Goal: Check status

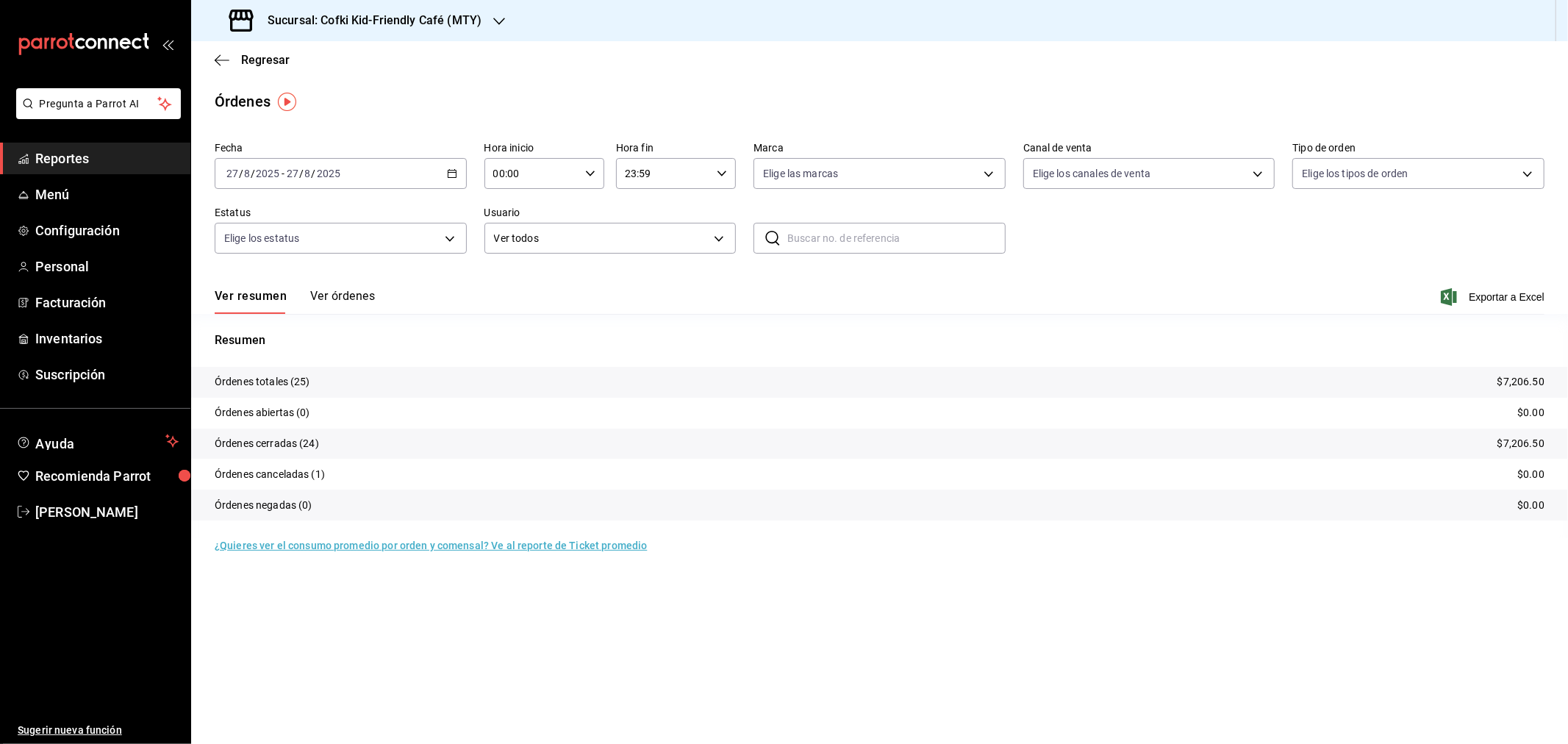
click at [317, 31] on div "Sucursal: Cofki Kid-Friendly Café (MTY)" at bounding box center [357, 20] width 308 height 41
click at [311, 92] on div "Cofki Cafe (La Aurora)" at bounding box center [301, 96] width 197 height 16
click at [283, 56] on span "Regresar" at bounding box center [265, 60] width 49 height 14
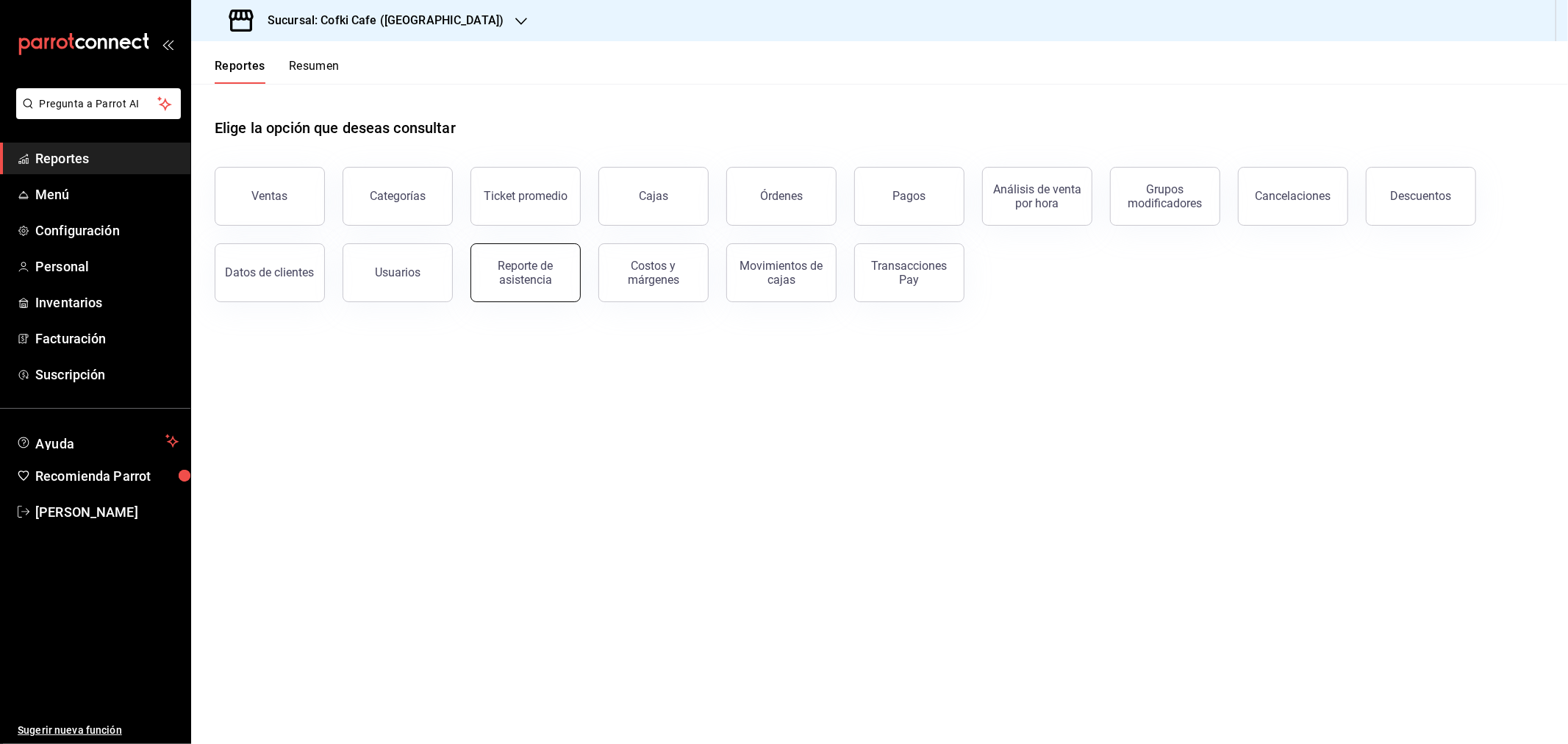
click at [507, 275] on div "Reporte de asistencia" at bounding box center [526, 273] width 92 height 28
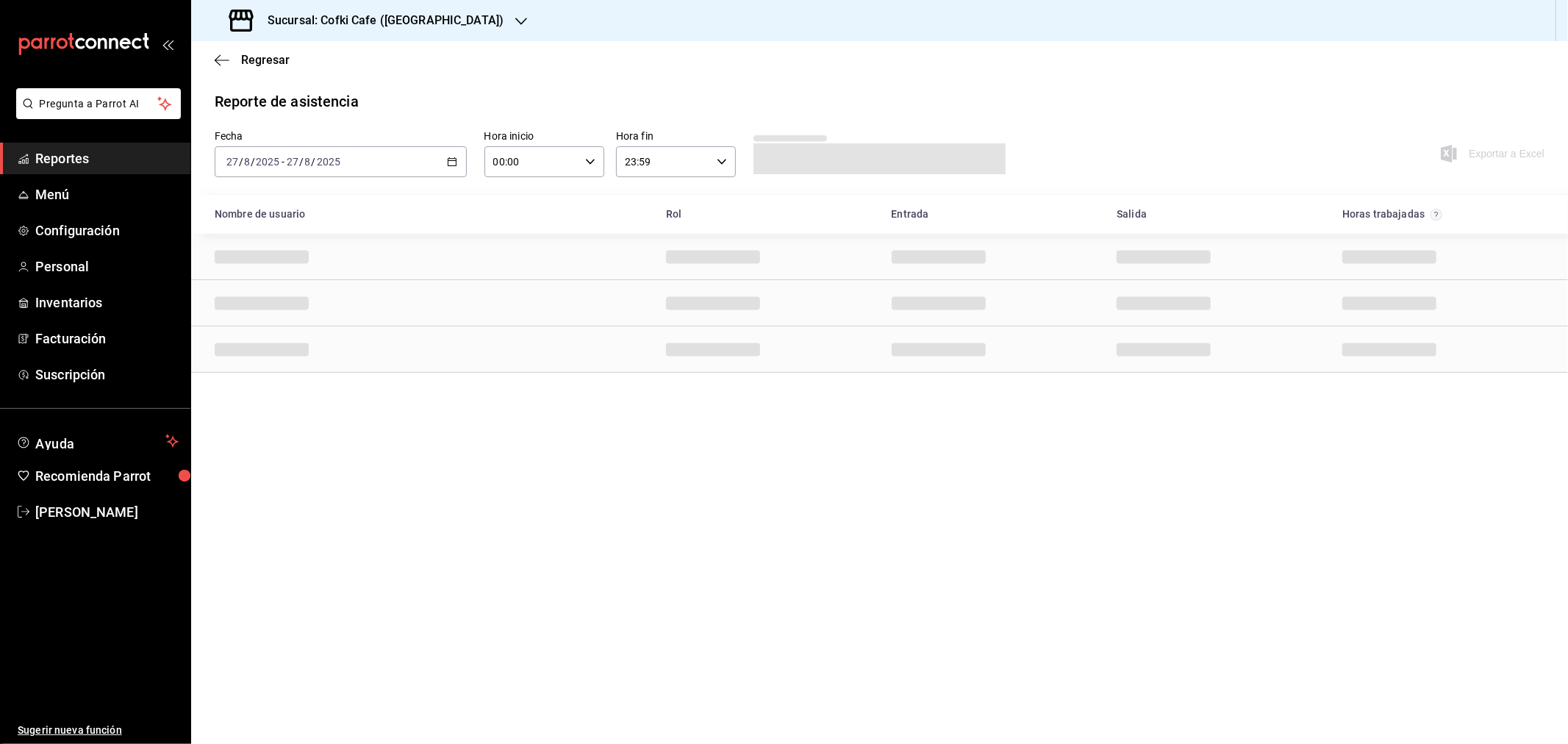
click at [401, 163] on div "2025-08-27 27 / 8 / 2025 - 2025-08-27 27 / 8 / 2025" at bounding box center [340, 161] width 252 height 31
click at [267, 368] on span "Rango de fechas" at bounding box center [284, 372] width 114 height 16
click at [387, 382] on button "25" at bounding box center [384, 389] width 26 height 27
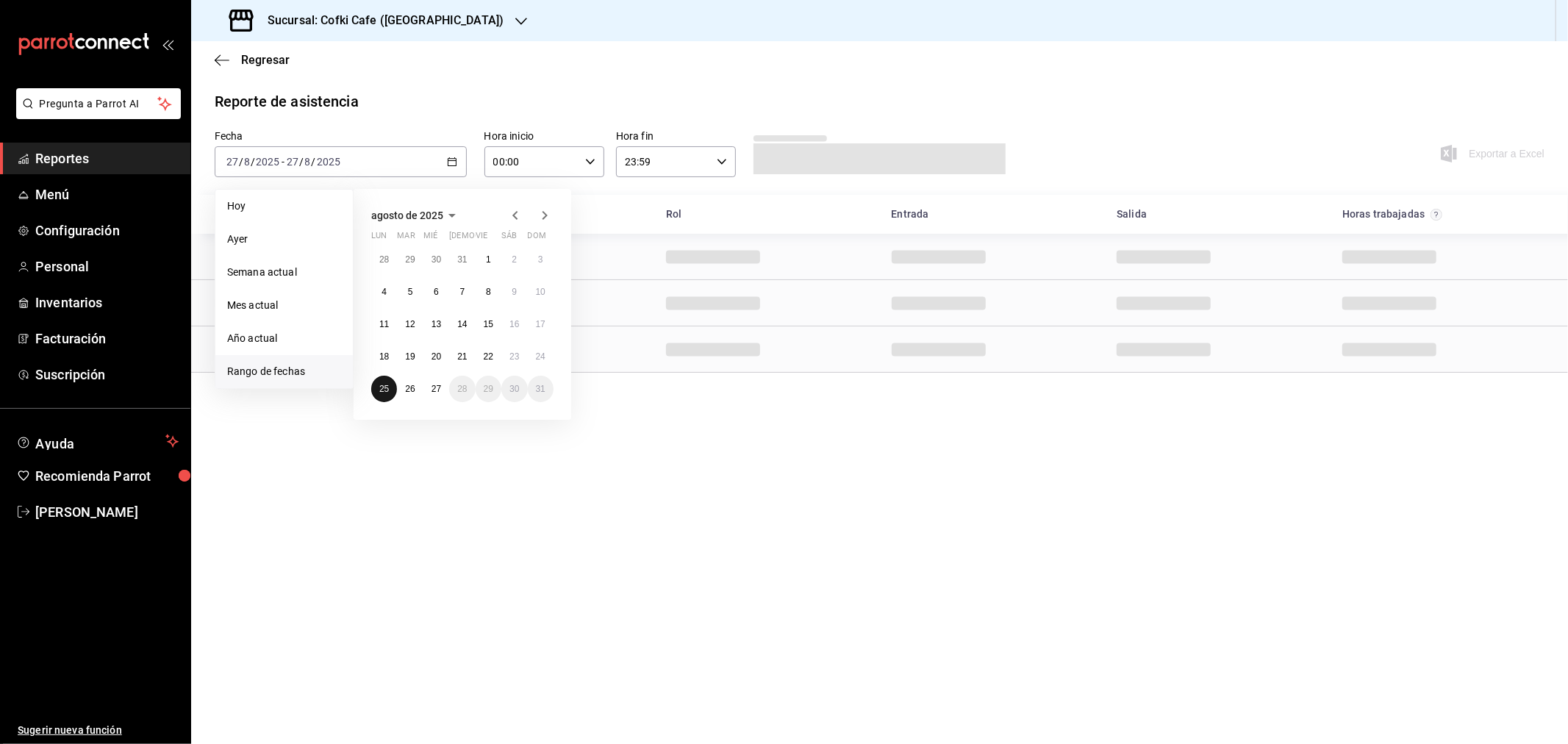
click at [387, 382] on button "25" at bounding box center [384, 389] width 26 height 27
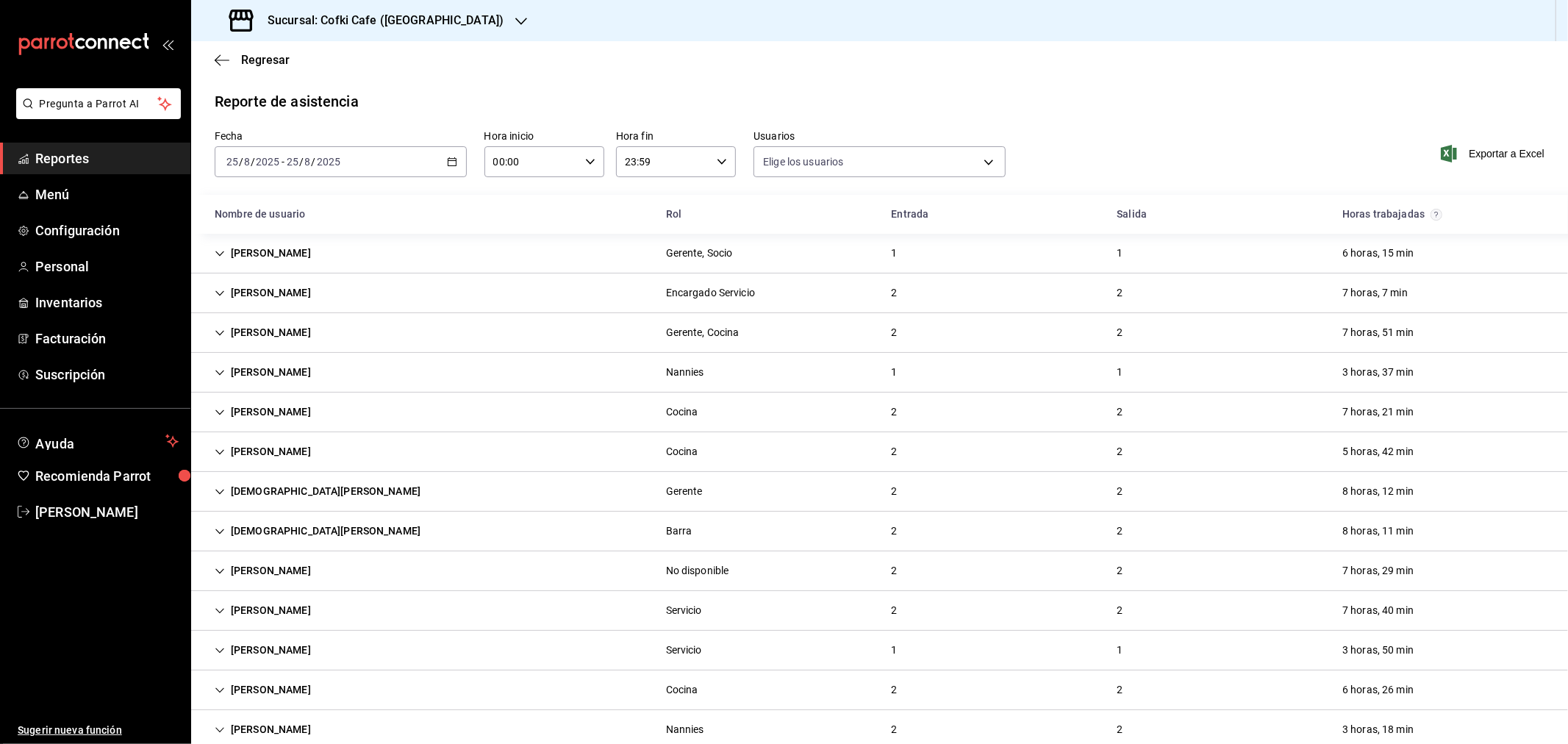
type input "1bc2234b-c368-4368-a54e-74eea6da12dd,f12cc0c2-6705-4469-b8e1-8791e53b7ea4,99d25…"
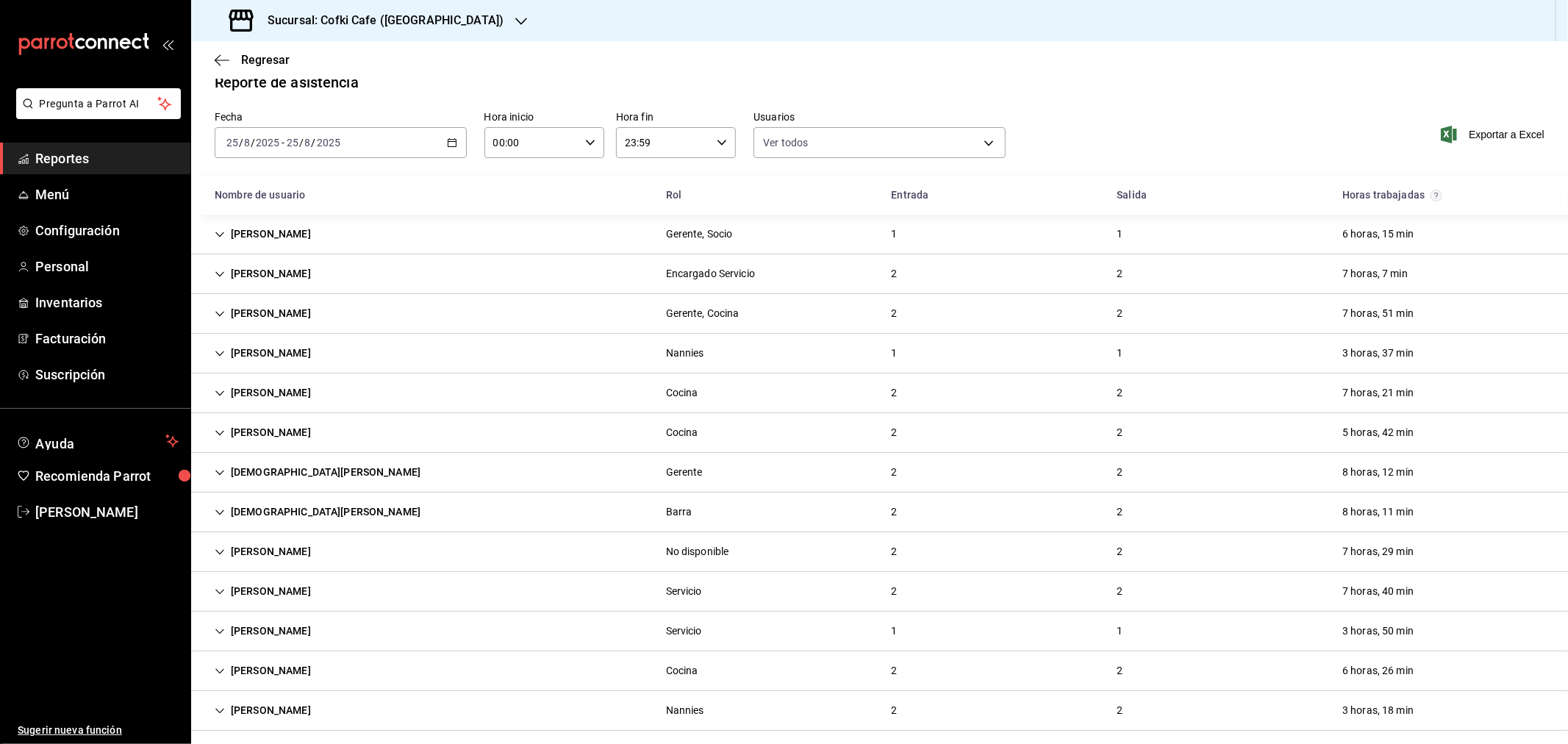
scroll to position [30, 0]
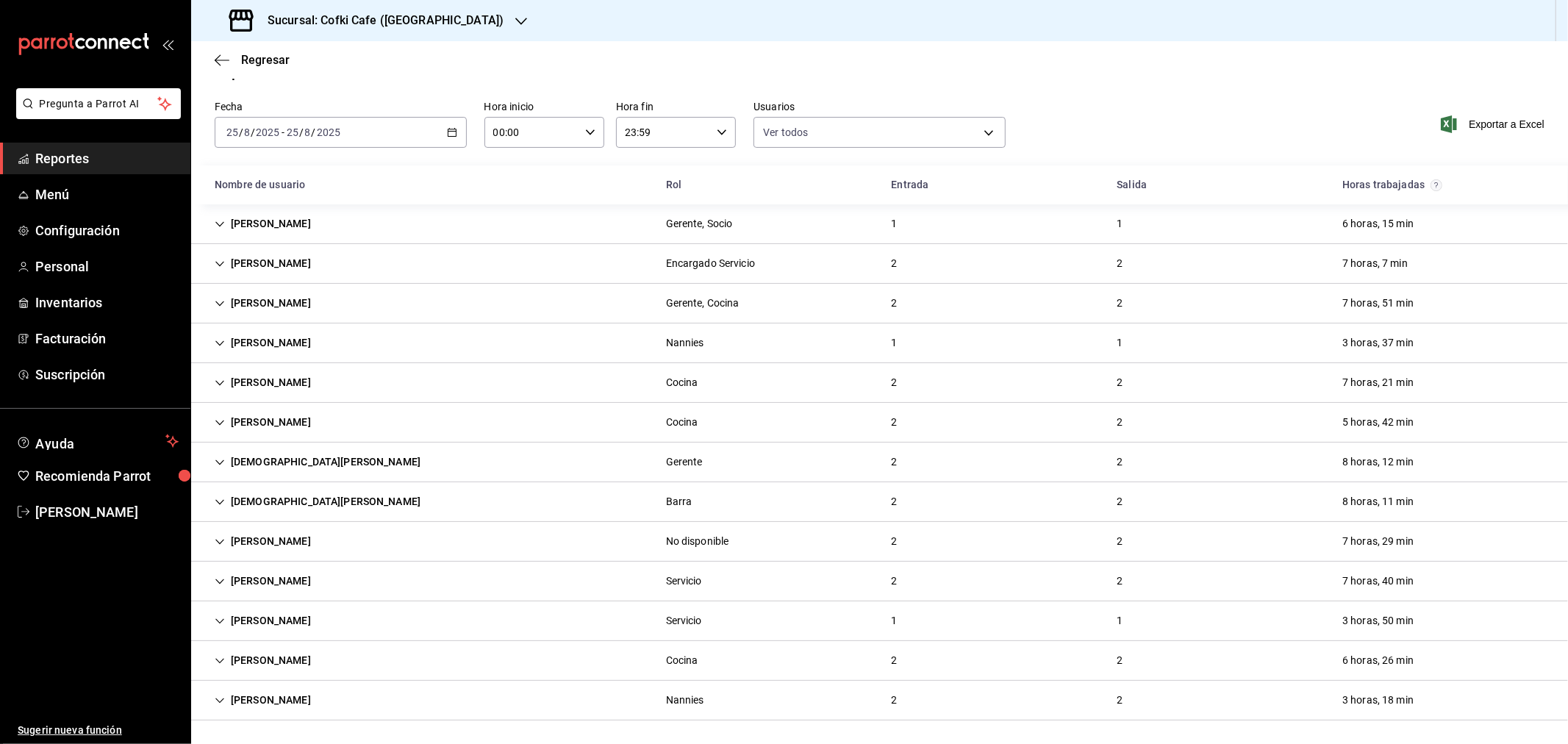
click at [219, 541] on icon "Cell" at bounding box center [220, 541] width 10 height 10
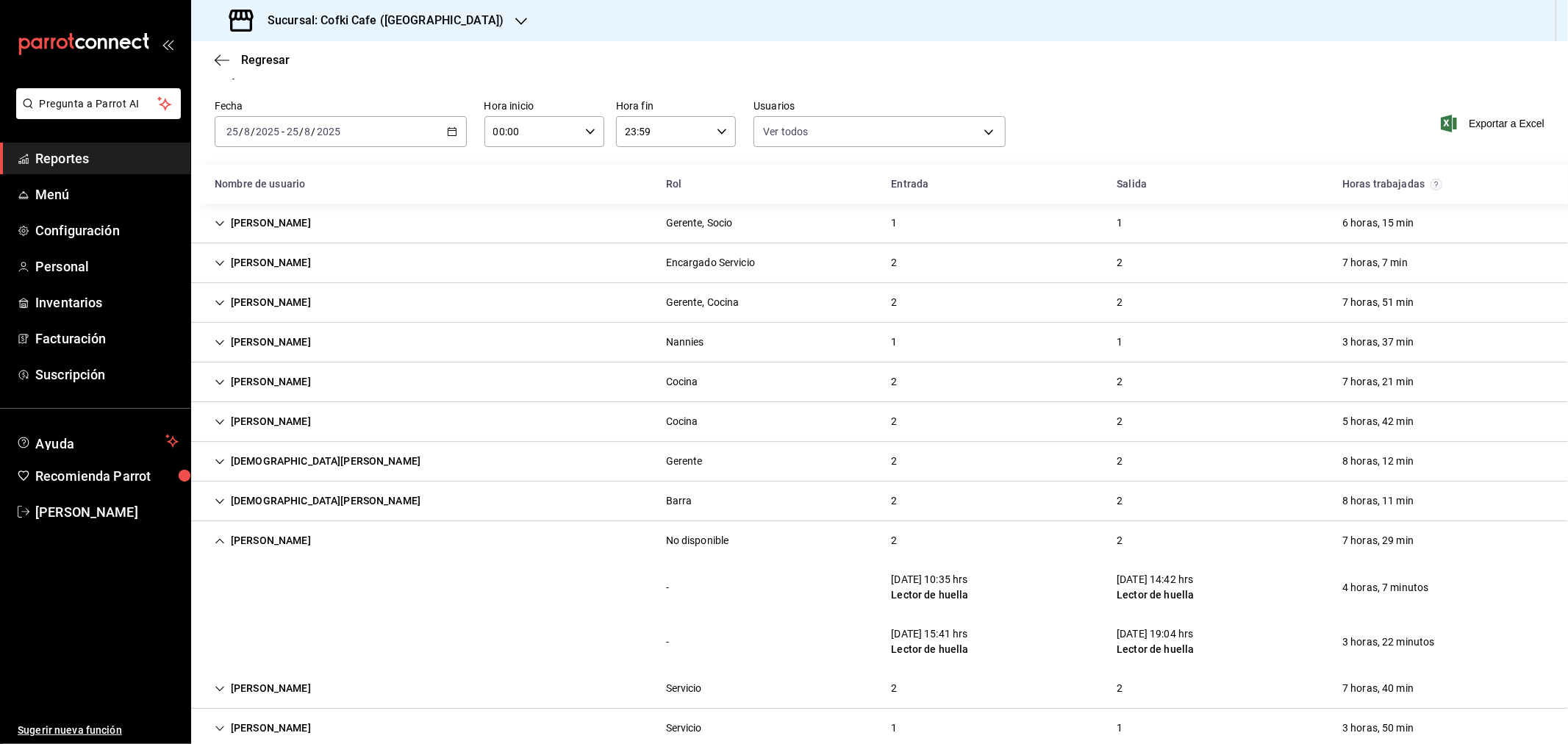
click at [213, 537] on div "Jose Eduardo Muñiz" at bounding box center [263, 540] width 119 height 27
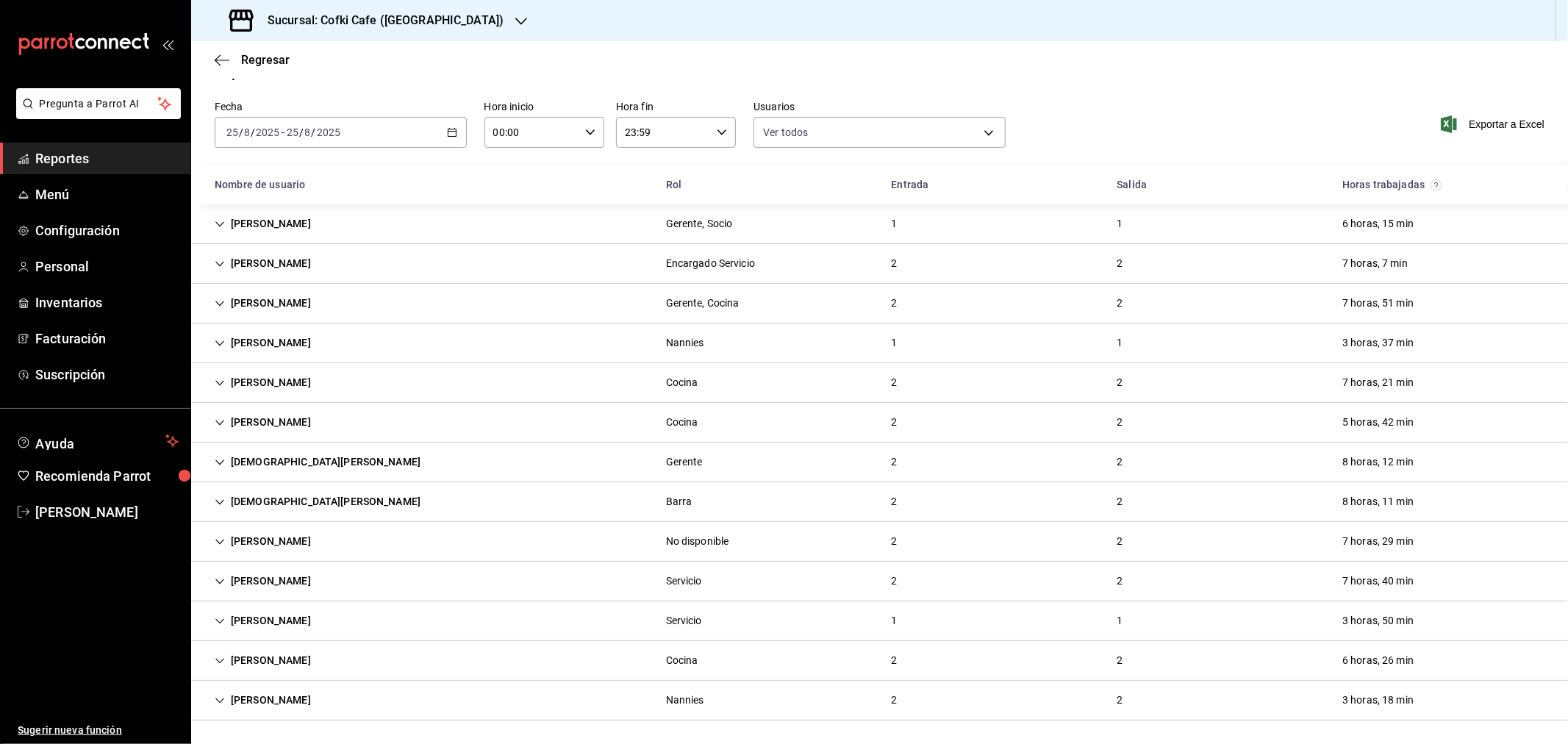
click at [306, 129] on input "8" at bounding box center [307, 132] width 7 height 12
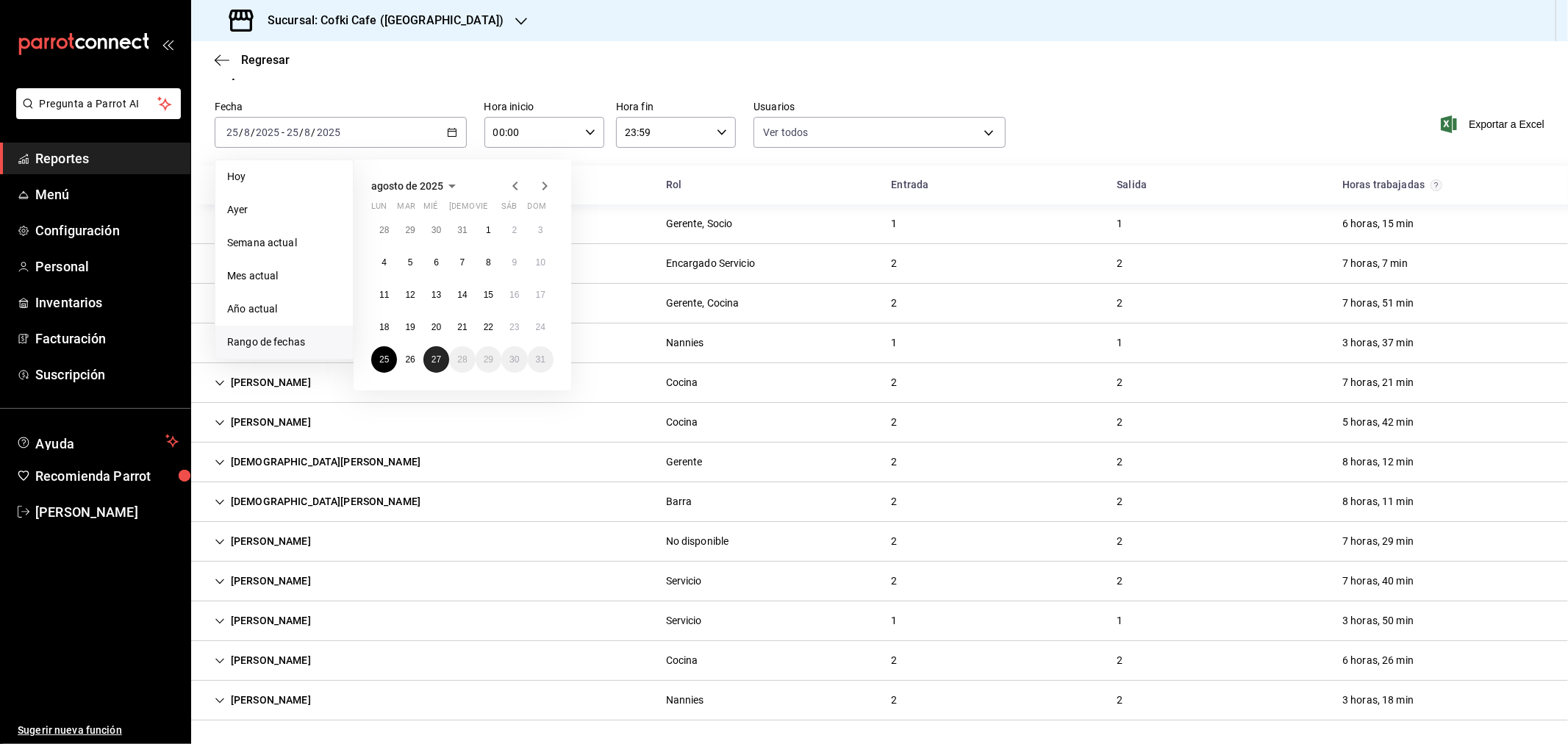
click at [425, 359] on button "27" at bounding box center [437, 359] width 26 height 27
click at [438, 365] on button "27" at bounding box center [437, 359] width 26 height 27
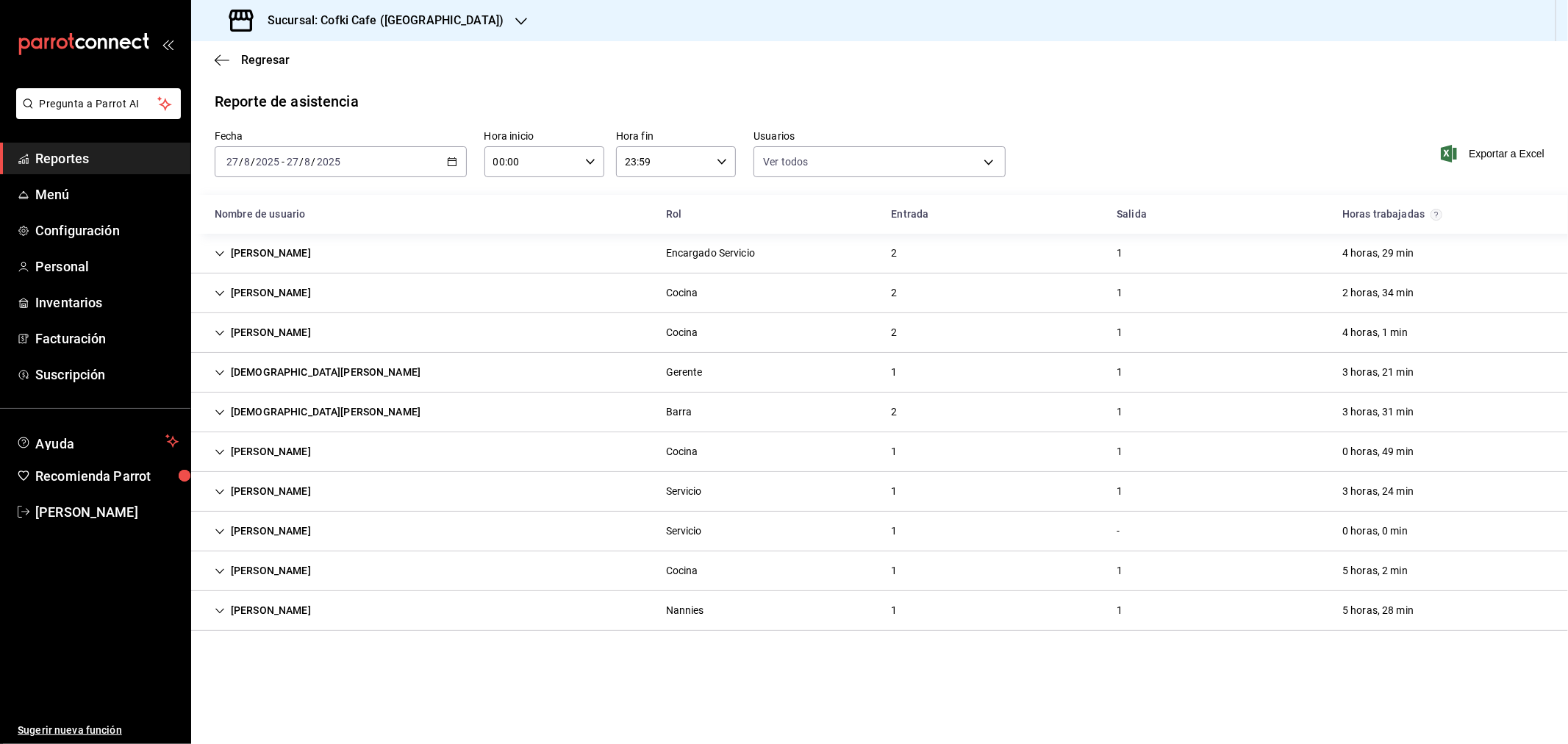
click at [404, 34] on div "Sucursal: Cofki Cafe (La Aurora)" at bounding box center [368, 20] width 330 height 41
click at [317, 61] on span "Cofki Kid-Friendly Café (MTY)" at bounding box center [271, 64] width 136 height 16
click at [227, 259] on div "Oscar Aguilar" at bounding box center [263, 253] width 119 height 27
